Goal: Transaction & Acquisition: Book appointment/travel/reservation

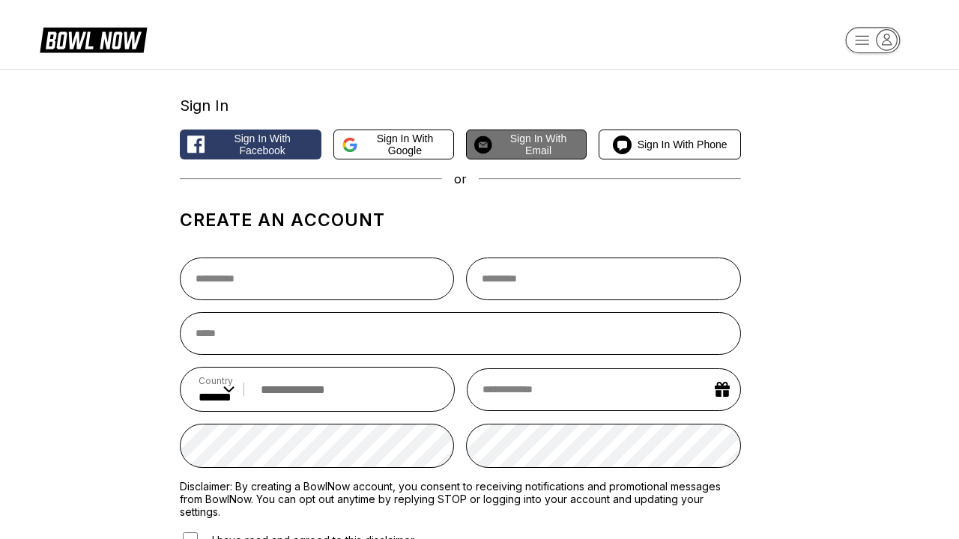
click at [526, 145] on span "Sign in with Email" at bounding box center [538, 145] width 81 height 24
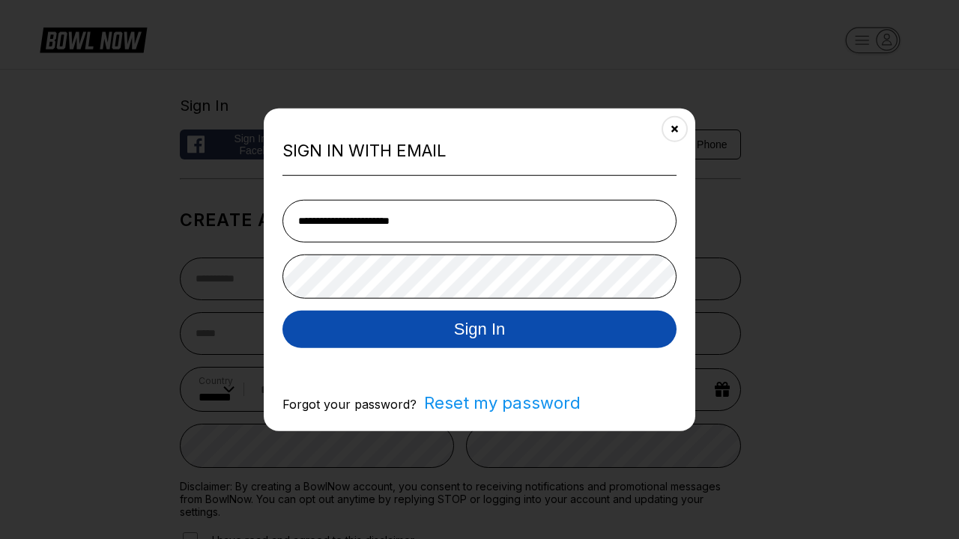
click at [479, 330] on button "Sign In" at bounding box center [479, 328] width 394 height 37
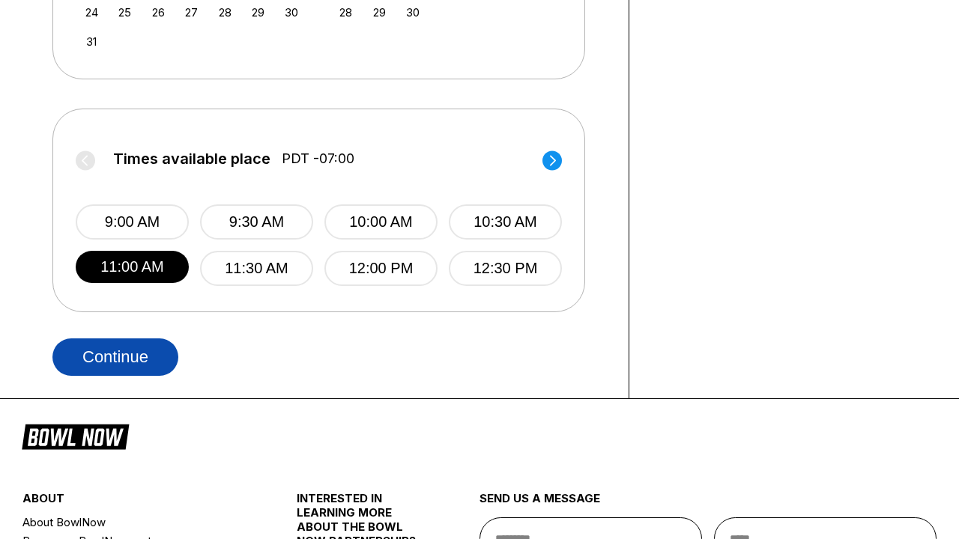
click at [119, 356] on button "Continue" at bounding box center [115, 357] width 126 height 37
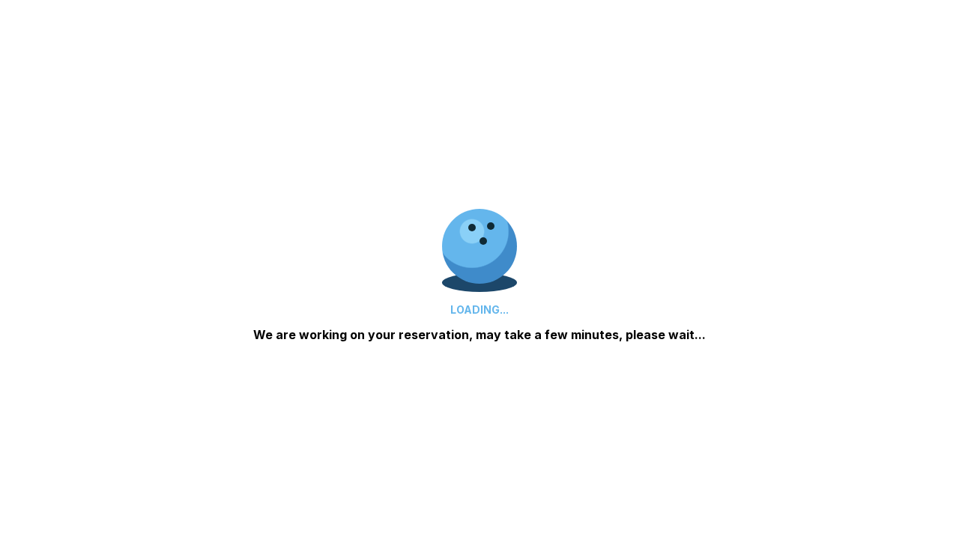
scroll to position [730, 0]
